Goal: Find contact information: Find contact information

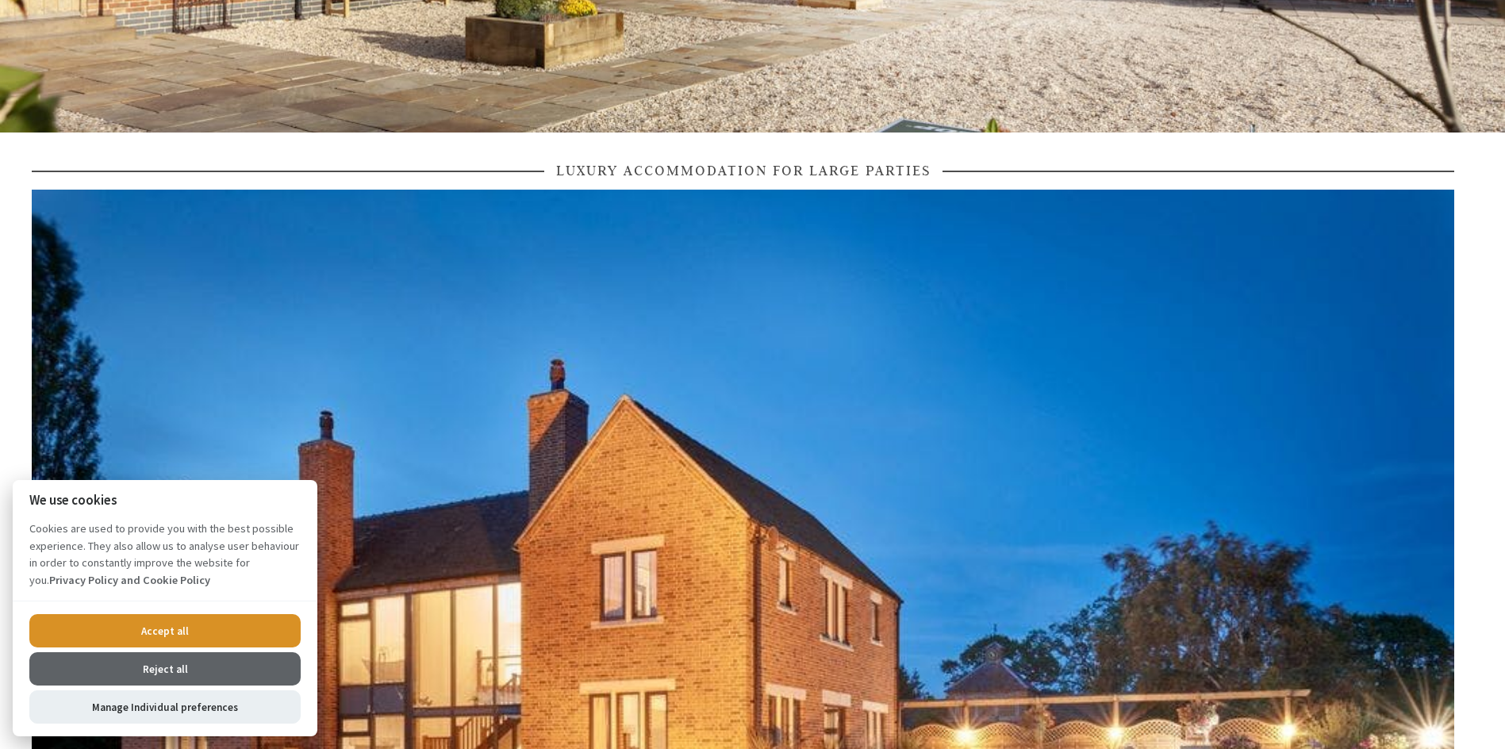
scroll to position [635, 0]
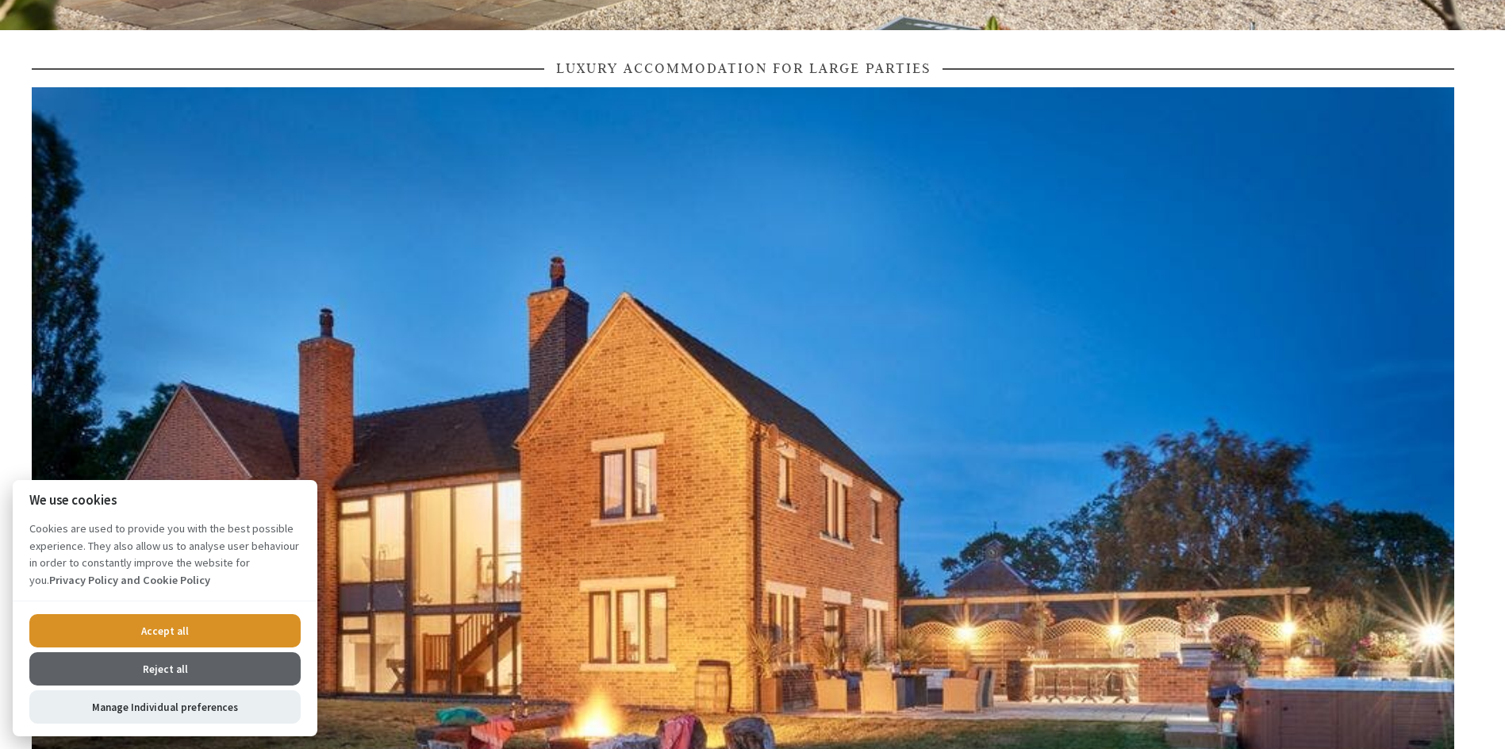
click at [207, 626] on button "Accept all" at bounding box center [164, 630] width 271 height 33
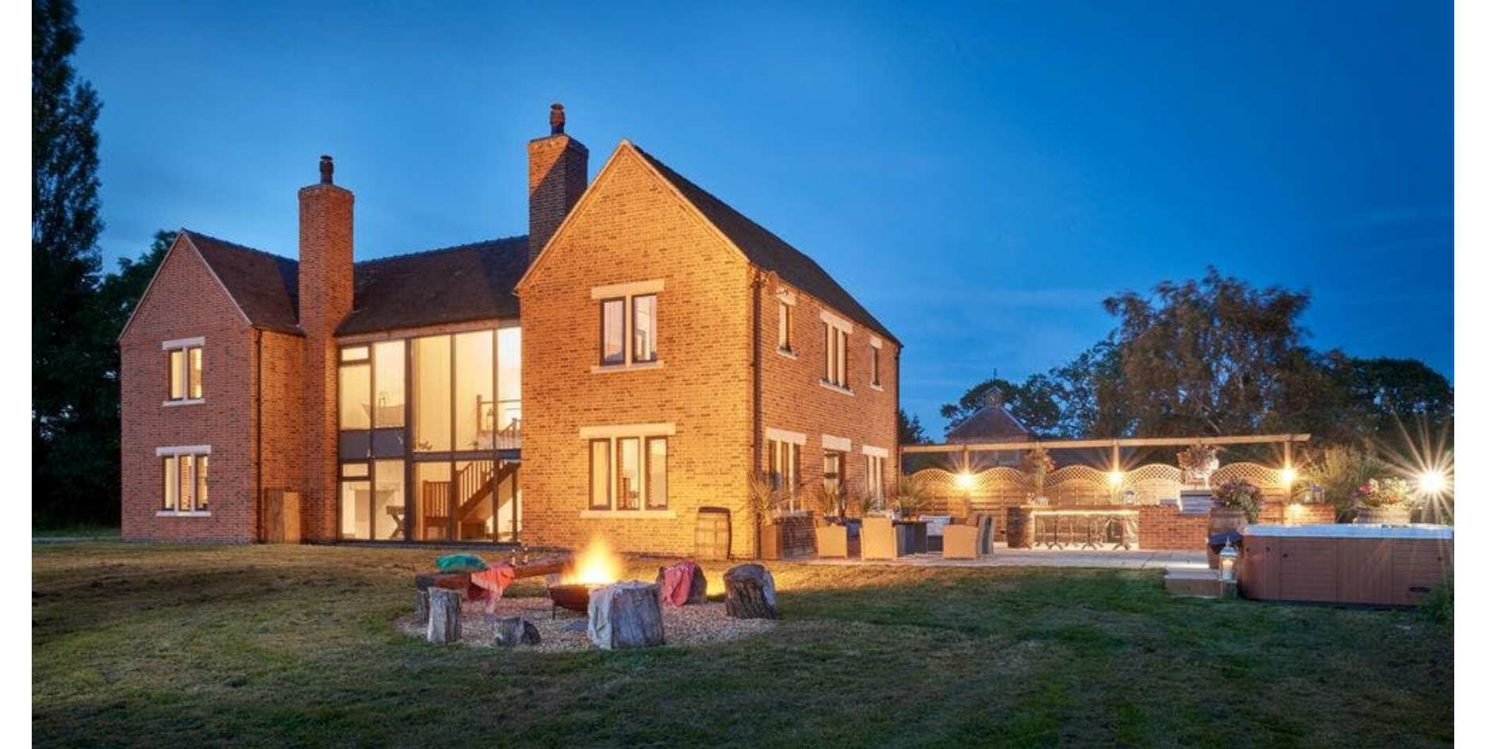
scroll to position [1032, 0]
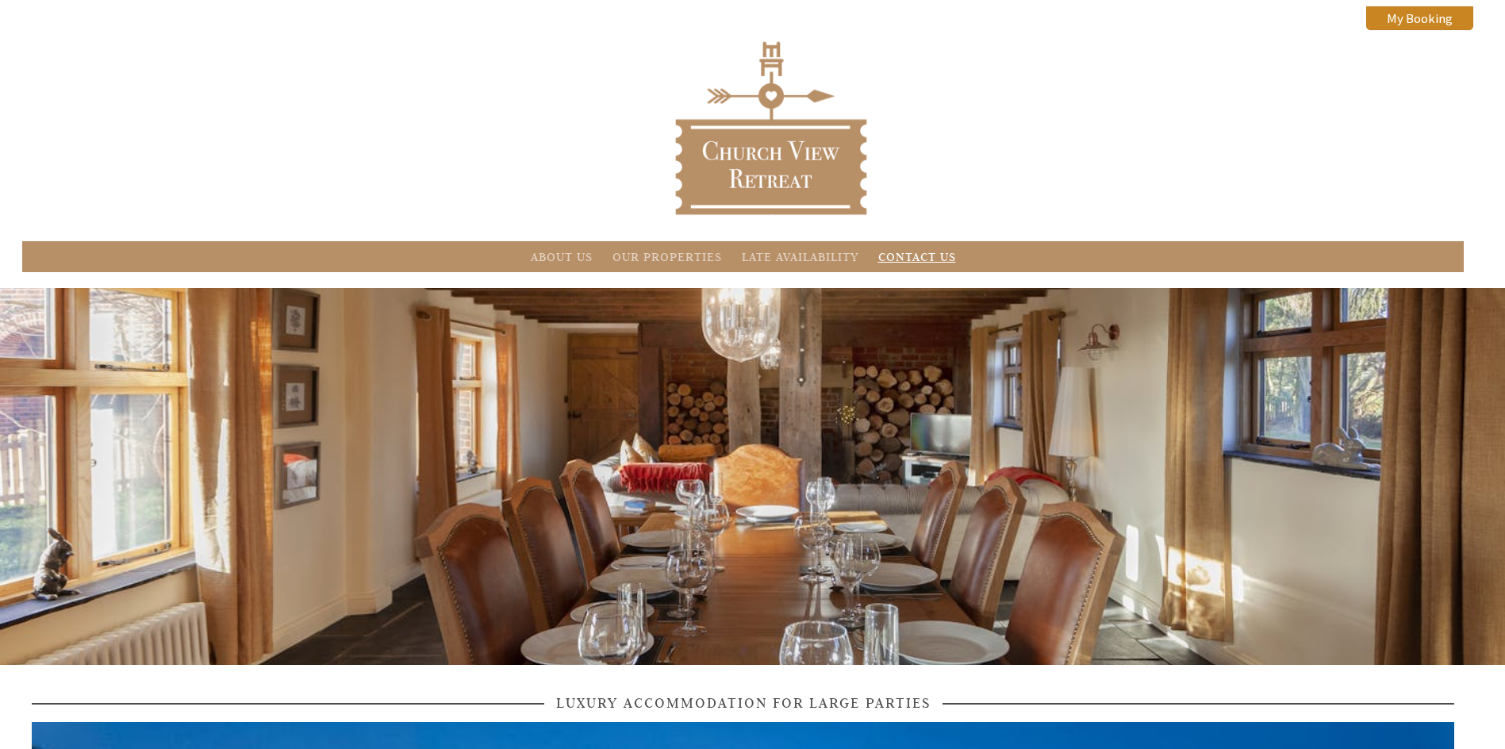
click at [901, 252] on link "Contact Us" at bounding box center [918, 256] width 78 height 15
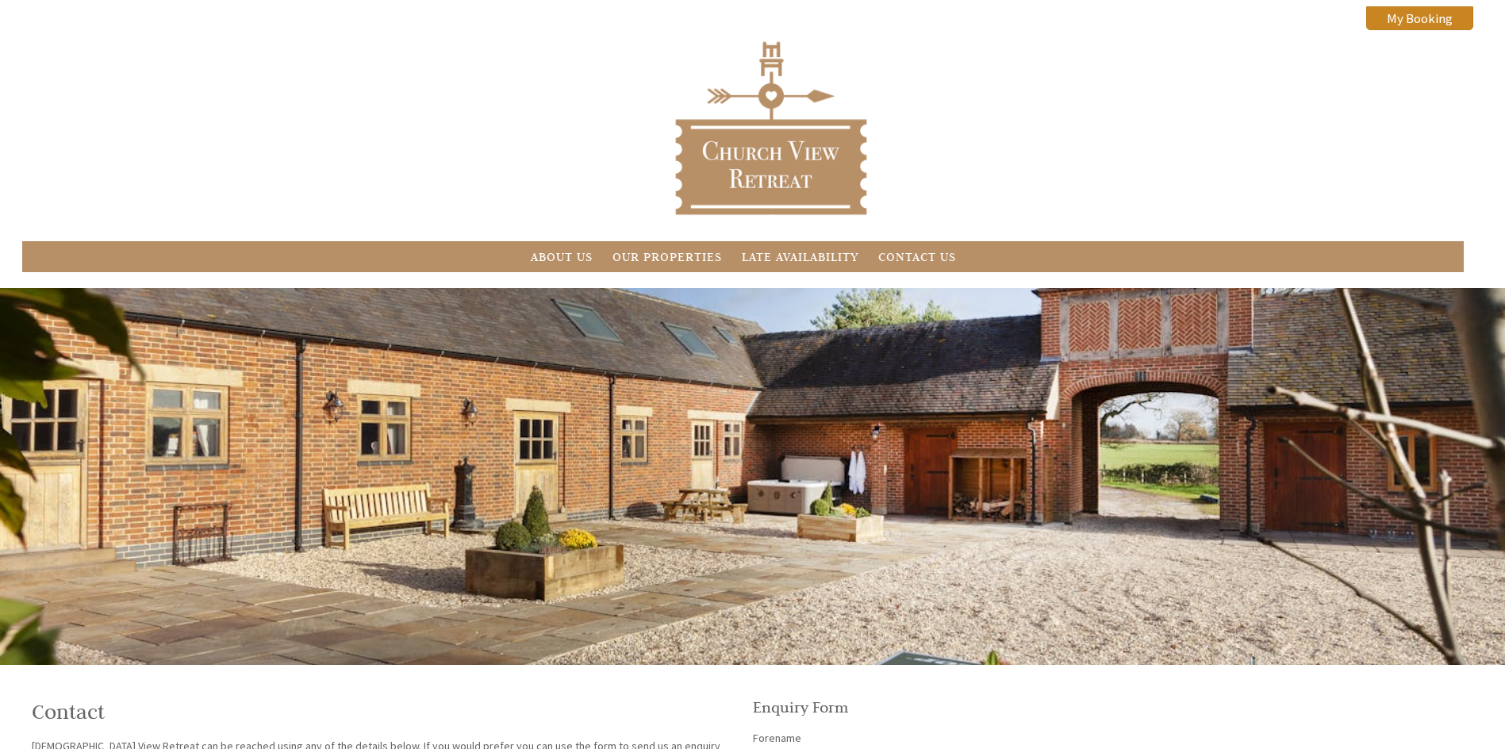
scroll to position [476, 0]
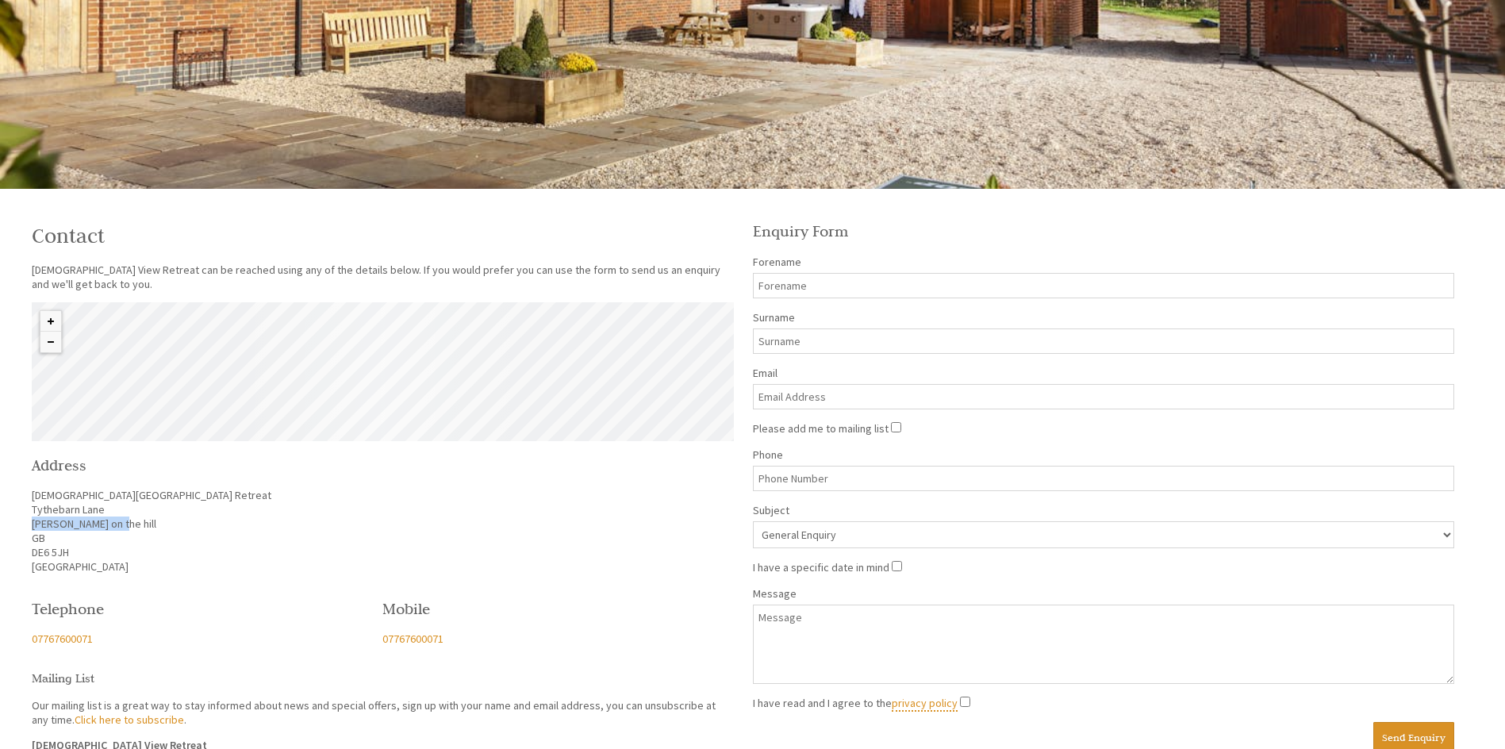
drag, startPoint x: 117, startPoint y: 520, endPoint x: 34, endPoint y: 527, distance: 83.6
click at [34, 527] on p "[DEMOGRAPHIC_DATA][GEOGRAPHIC_DATA] Retreat [STREET_ADDRESS][PERSON_NAME]" at bounding box center [383, 531] width 702 height 86
copy p "[PERSON_NAME] on the hill"
